Goal: Navigation & Orientation: Find specific page/section

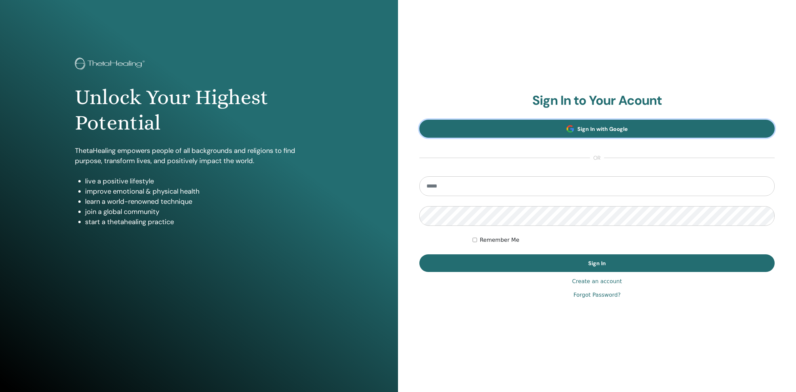
click at [591, 127] on span "Sign In with Google" at bounding box center [602, 128] width 51 height 7
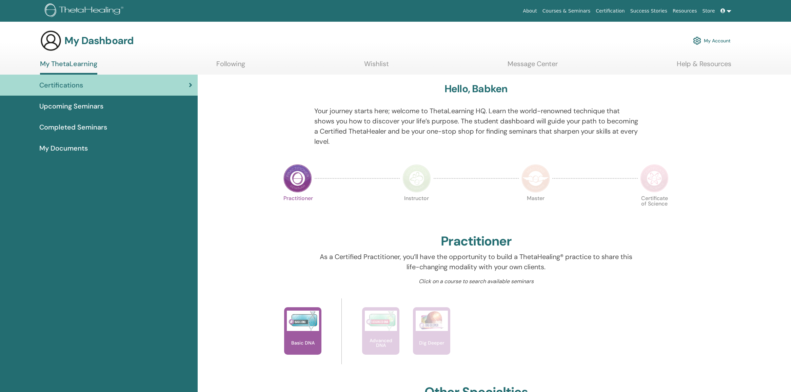
click at [233, 65] on link "Following" at bounding box center [230, 66] width 29 height 13
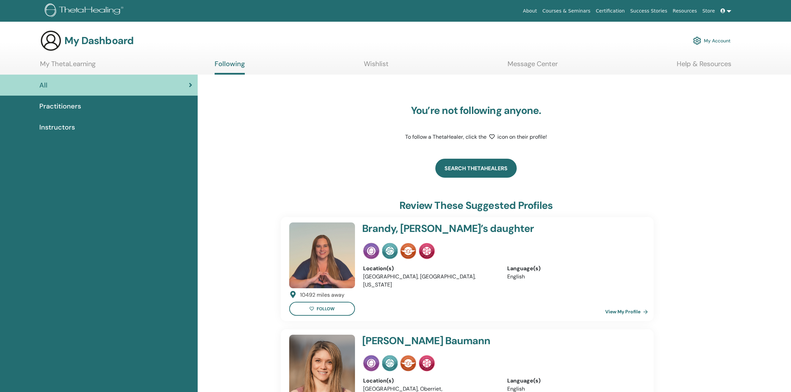
click at [475, 165] on link "Search ThetaHealers" at bounding box center [475, 168] width 81 height 19
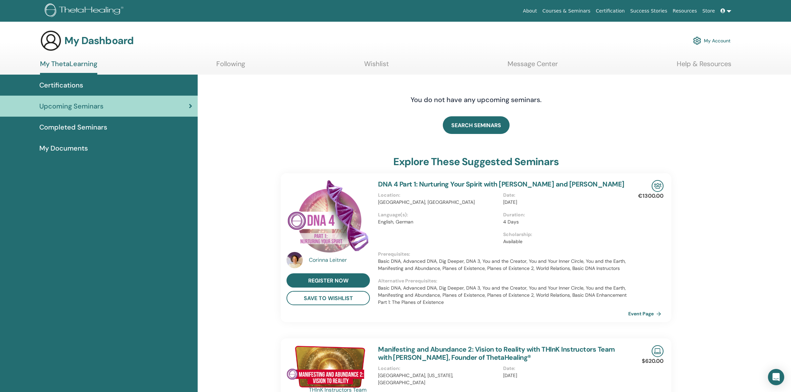
click at [115, 125] on div "Completed Seminars" at bounding box center [98, 127] width 187 height 10
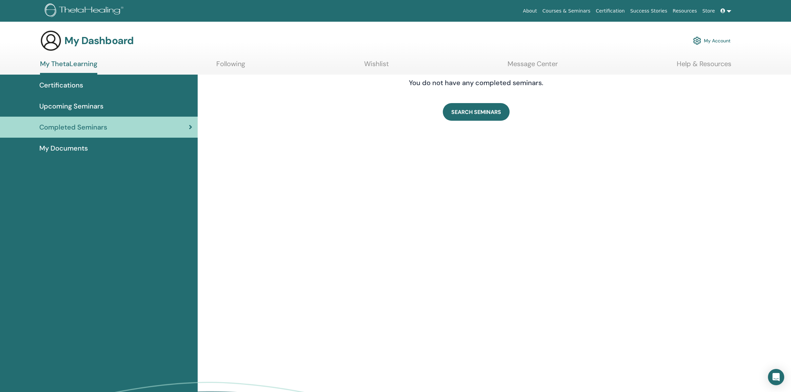
click at [71, 62] on link "My ThetaLearning" at bounding box center [68, 67] width 57 height 15
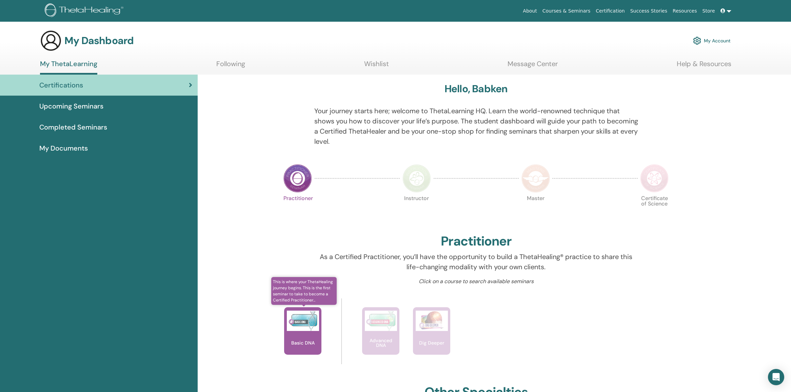
click at [306, 315] on img at bounding box center [303, 321] width 32 height 20
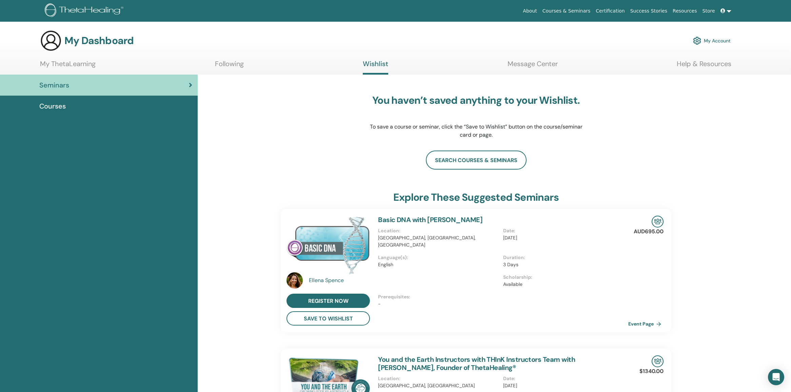
click at [116, 107] on div "Courses" at bounding box center [98, 106] width 187 height 10
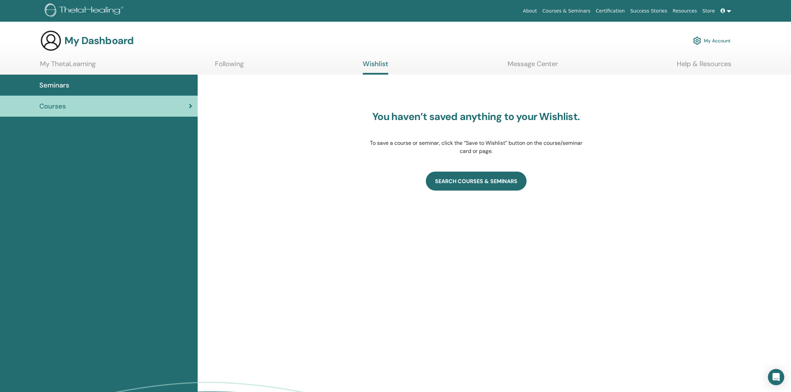
click at [463, 179] on link "SEARCH COURSES & SEMINARS" at bounding box center [476, 181] width 101 height 19
